Goal: Task Accomplishment & Management: Manage account settings

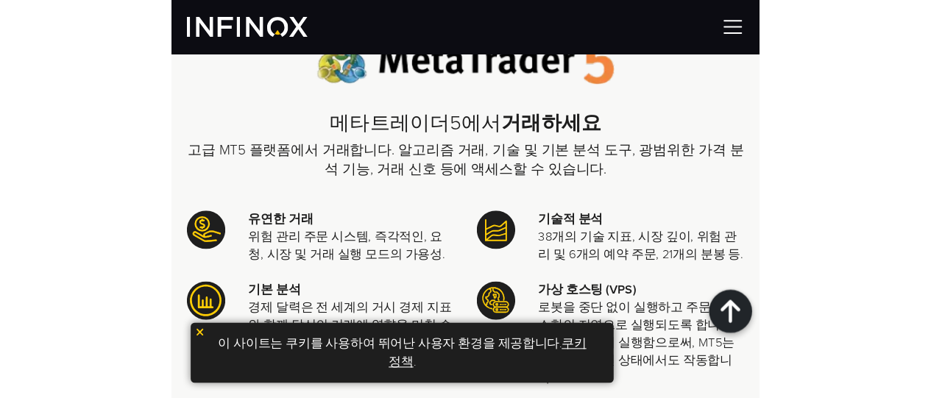
scroll to position [589, 0]
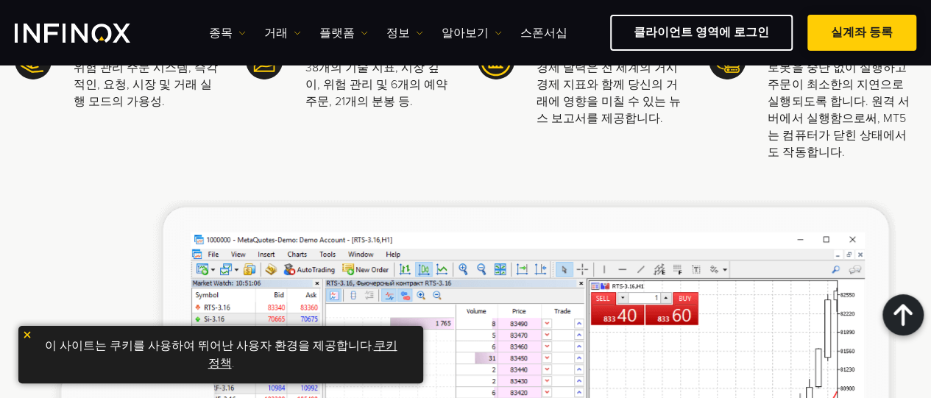
click at [562, 29] on link "실계좌 등록" at bounding box center [861, 33] width 109 height 36
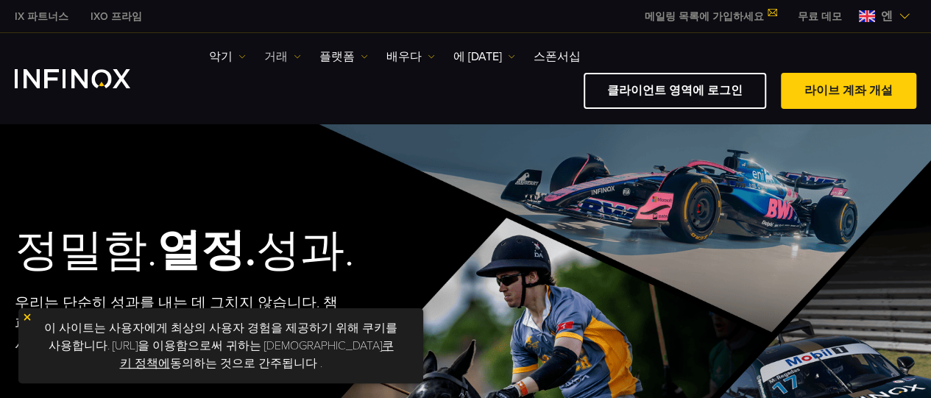
click at [281, 64] on font "거래" at bounding box center [276, 56] width 24 height 15
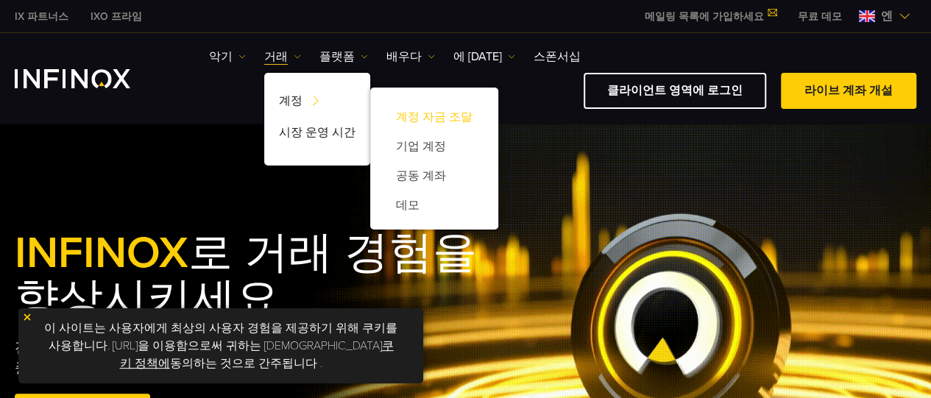
click at [453, 124] on font "계정 자금 조달" at bounding box center [434, 117] width 77 height 15
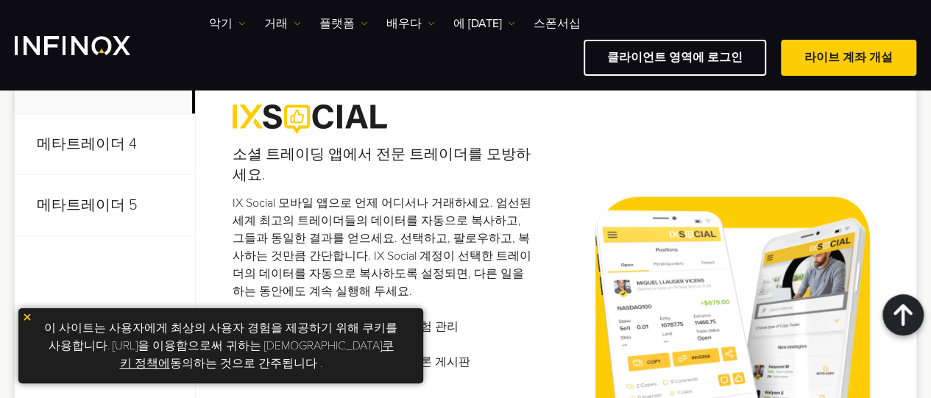
click at [29, 316] on img at bounding box center [27, 317] width 10 height 10
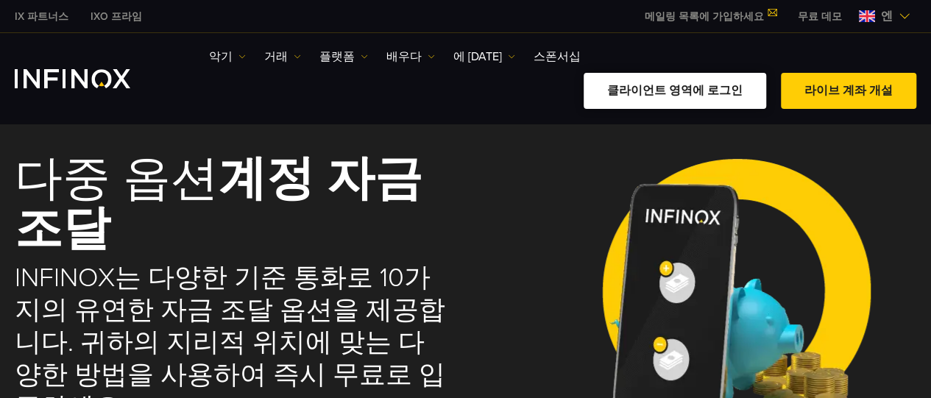
click at [681, 83] on font "클라이언트 영역에 로그인" at bounding box center [674, 90] width 135 height 15
